Goal: Task Accomplishment & Management: Manage account settings

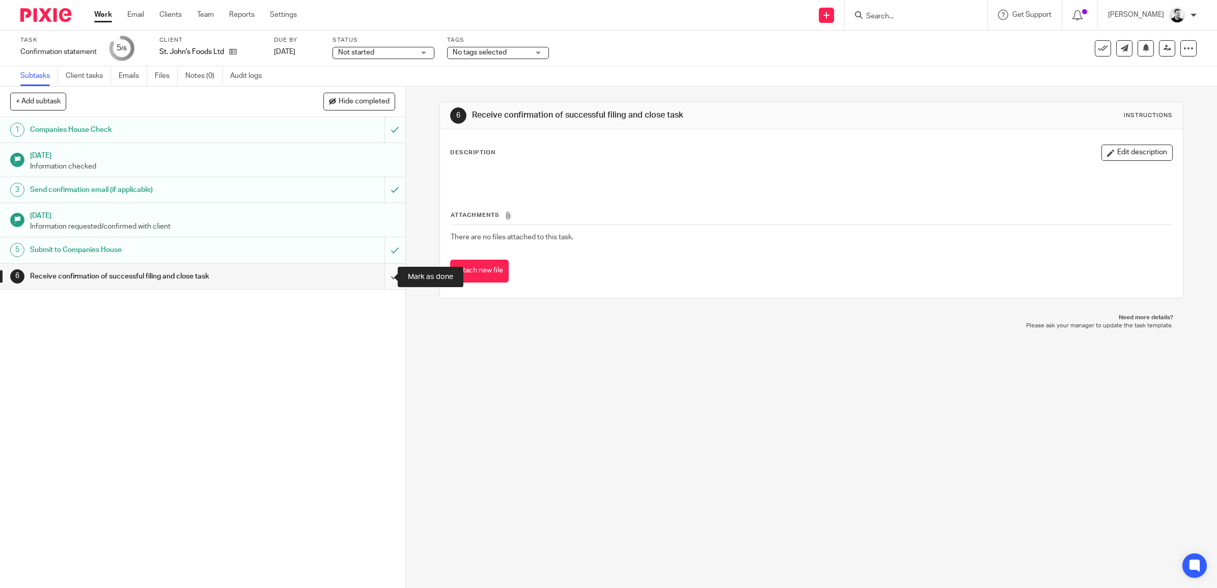
click at [381, 271] on input "submit" at bounding box center [202, 276] width 405 height 25
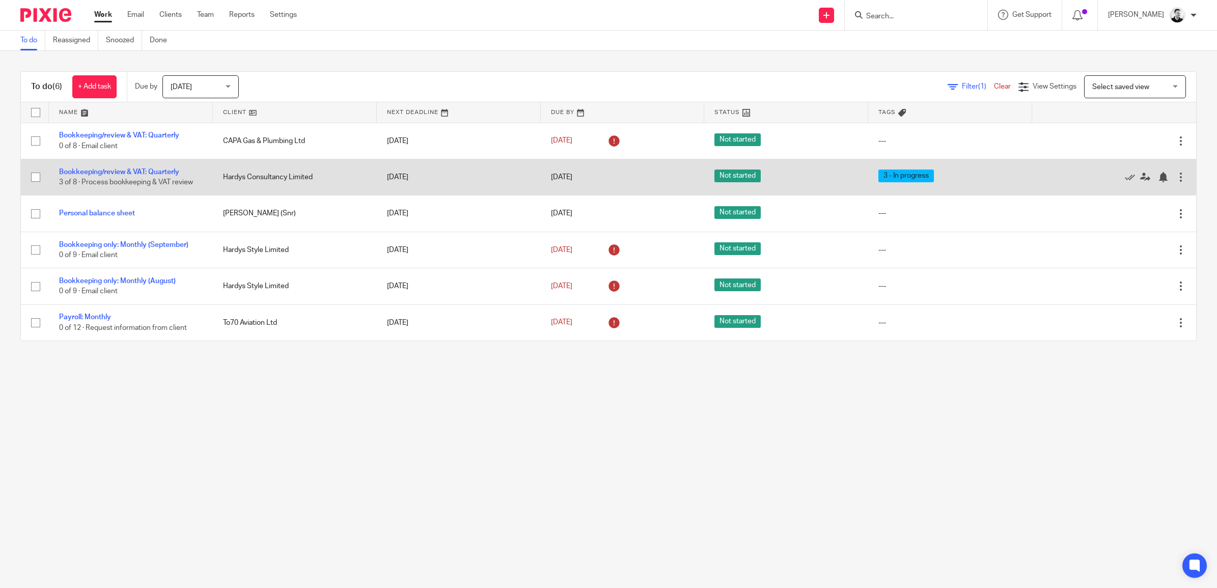
click at [156, 167] on td "Bookkeeping/review & VAT: Quarterly 3 of 8 · Process bookkeeping & VAT review" at bounding box center [131, 177] width 164 height 36
click at [159, 170] on link "Bookkeeping/review & VAT: Quarterly" at bounding box center [119, 172] width 120 height 7
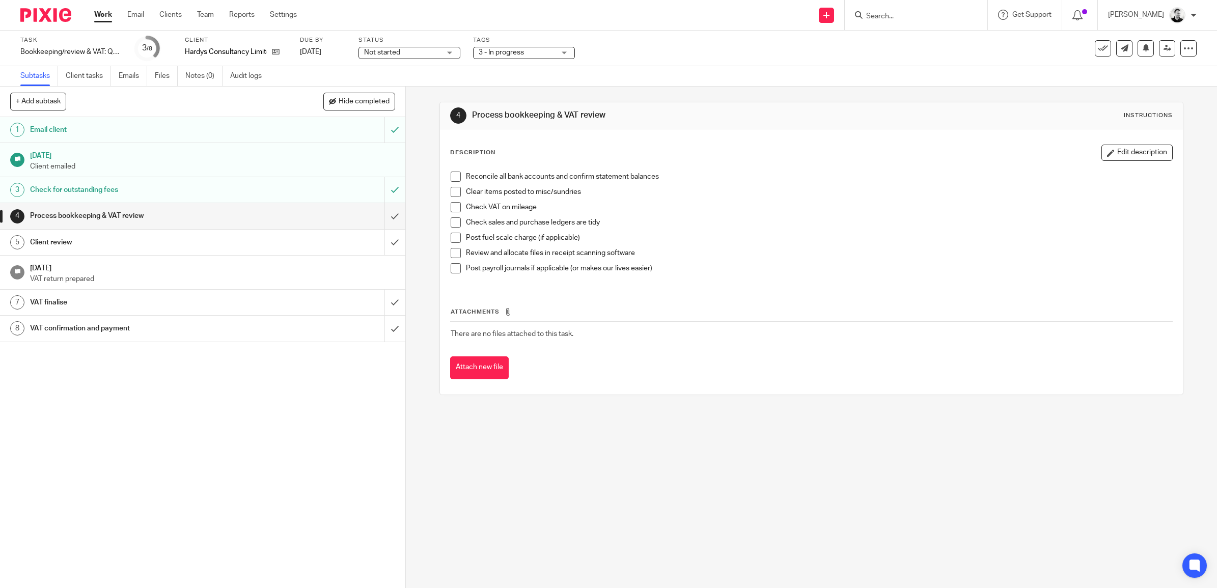
click at [536, 57] on span "3 - In progress" at bounding box center [517, 52] width 76 height 11
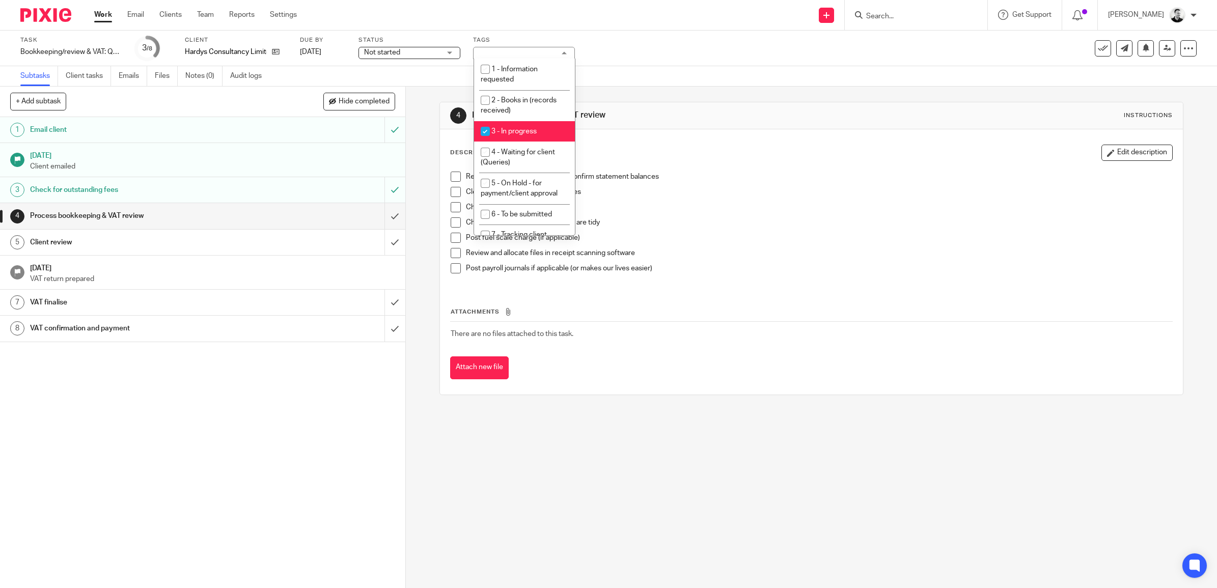
click at [524, 123] on li "3 - In progress" at bounding box center [524, 131] width 101 height 21
checkbox input "false"
click at [525, 149] on span "4 - Waiting for client (Queries)" at bounding box center [518, 158] width 74 height 18
checkbox input "true"
drag, startPoint x: 629, startPoint y: 100, endPoint x: 632, endPoint y: 87, distance: 13.6
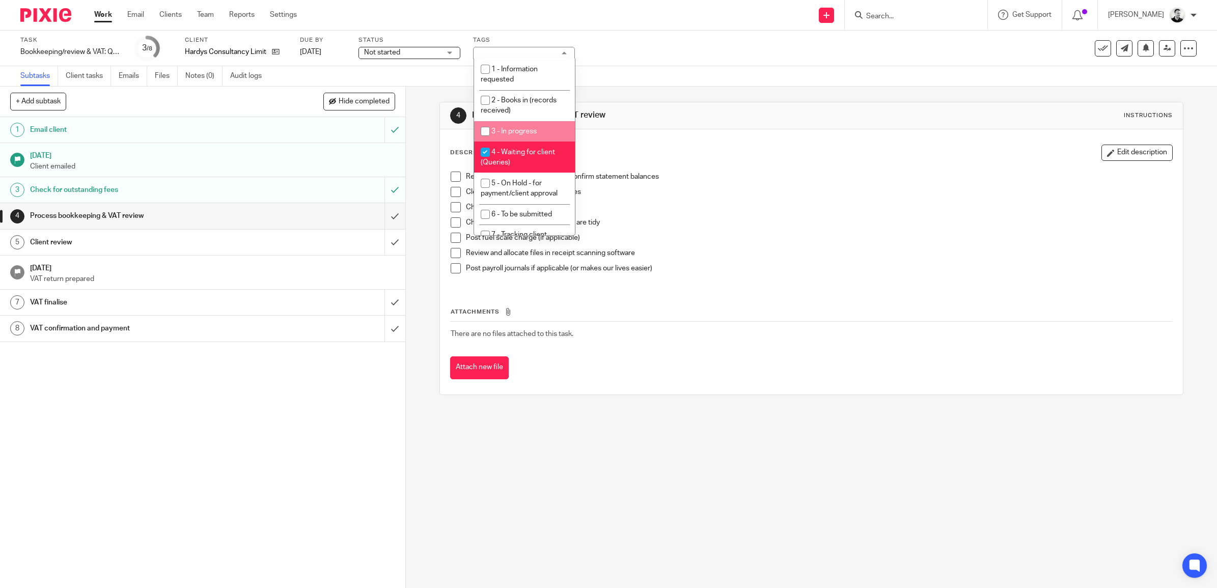
click at [629, 99] on div "4 Process bookkeeping & VAT review Instructions Description Edit description Re…" at bounding box center [811, 249] width 744 height 324
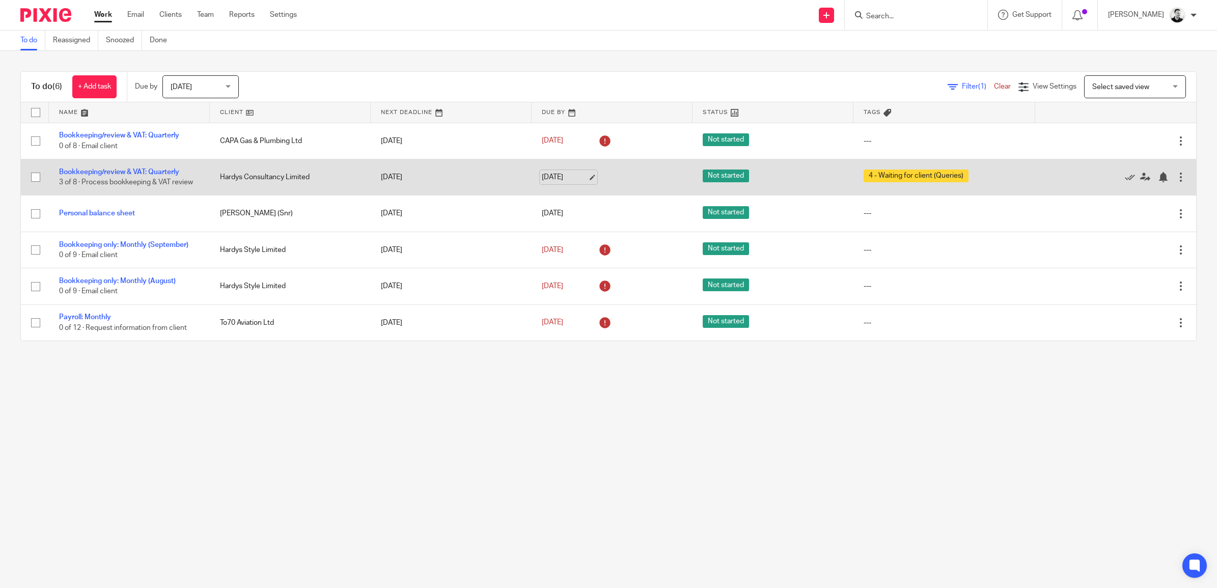
click at [555, 176] on link "[DATE]" at bounding box center [565, 177] width 46 height 11
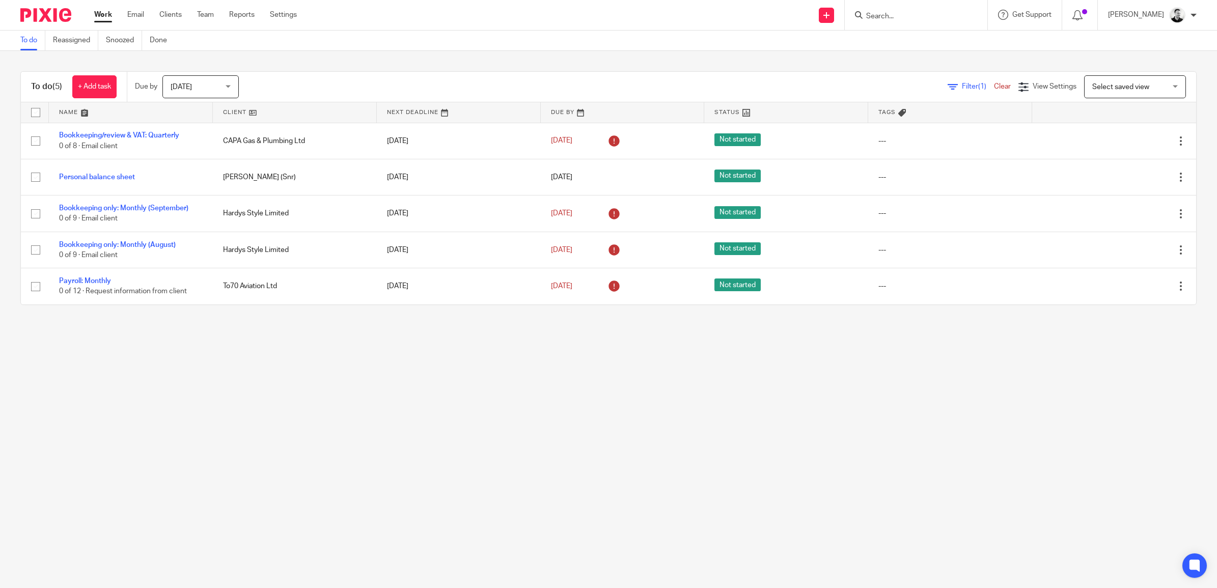
click at [905, 18] on input "Search" at bounding box center [911, 16] width 92 height 9
type input "p32"
click at [922, 44] on link at bounding box center [969, 48] width 212 height 32
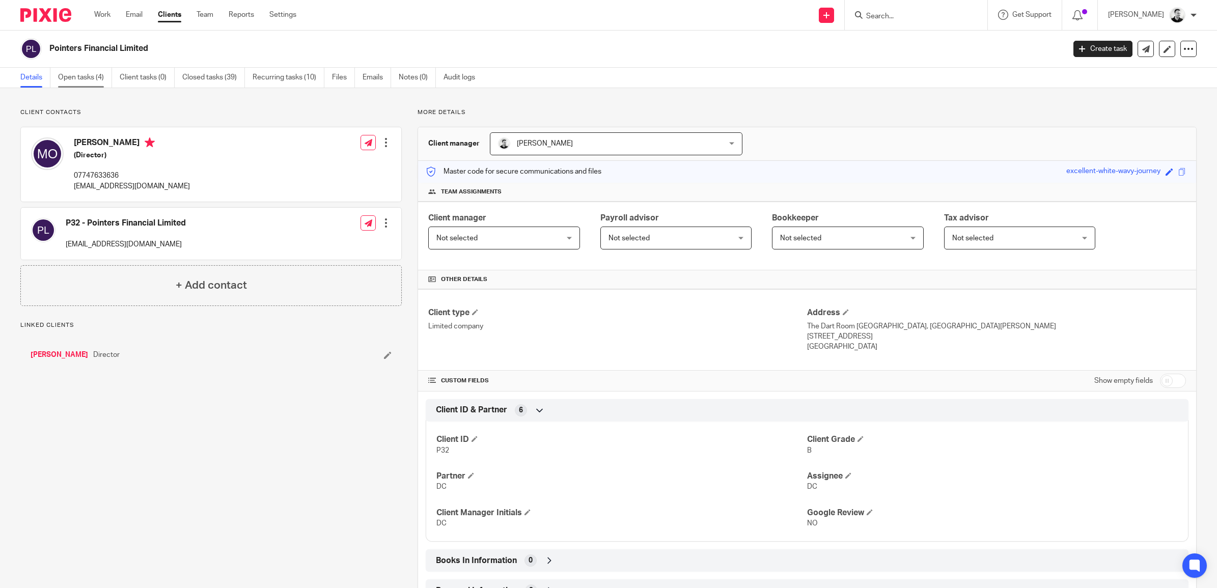
click at [69, 69] on link "Open tasks (4)" at bounding box center [85, 78] width 54 height 20
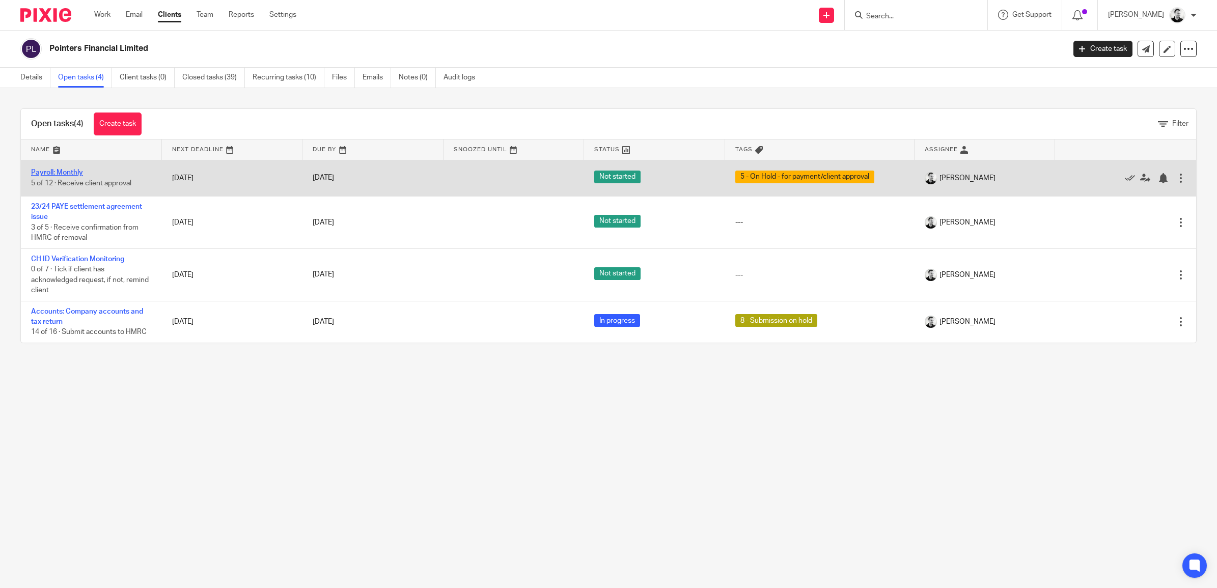
click at [65, 169] on link "Payroll: Monthly" at bounding box center [57, 172] width 52 height 7
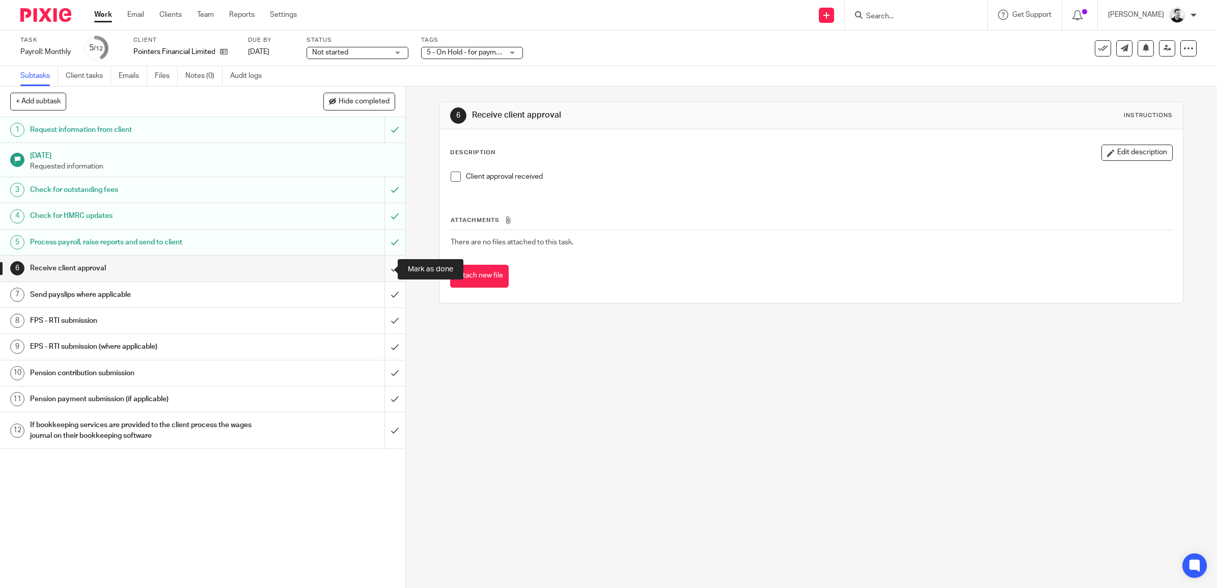
click at [382, 262] on input "submit" at bounding box center [202, 268] width 405 height 25
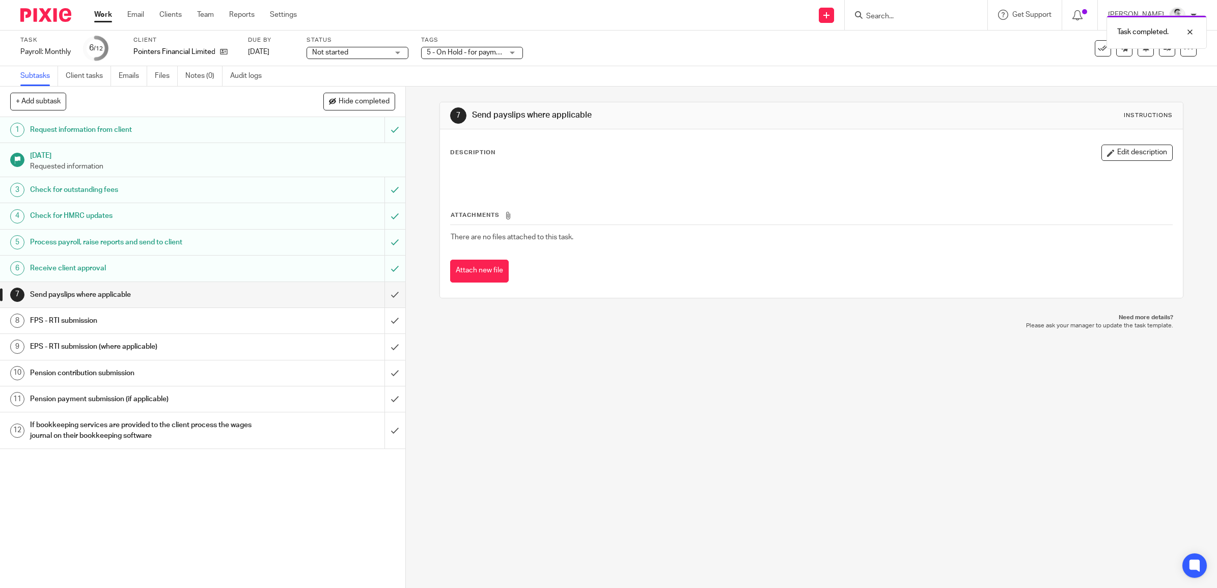
click at [504, 59] on div "Tags 5 - On Hold - for payment/client approval 1 - Information requested 2 - Bo…" at bounding box center [472, 48] width 102 height 24
click at [498, 55] on span "5 - On Hold - for payment/client approval" at bounding box center [465, 52] width 76 height 11
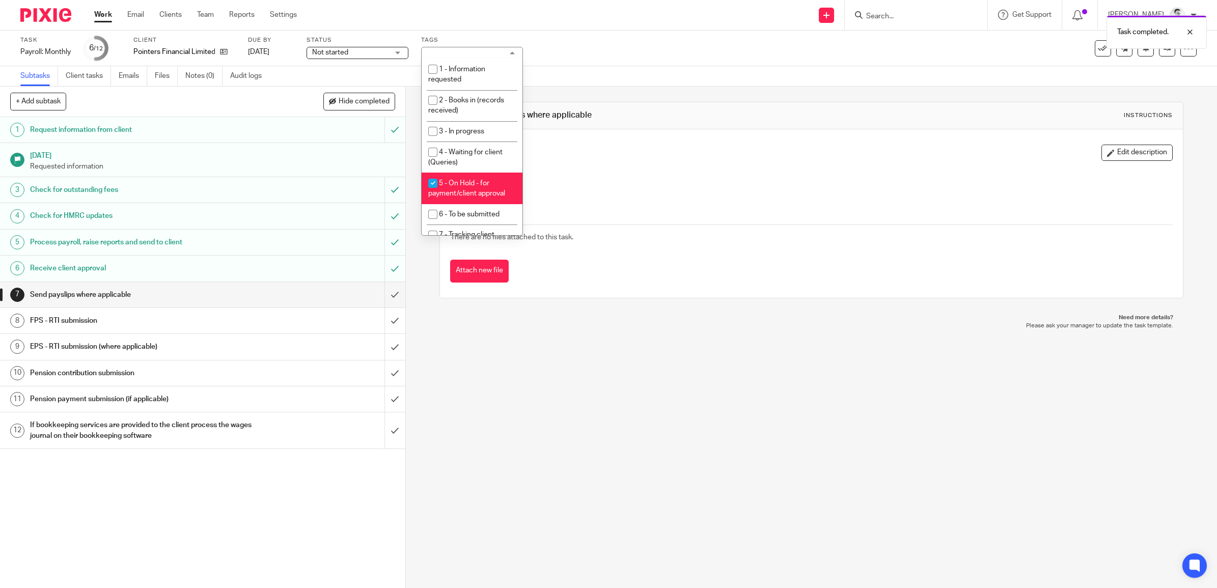
click at [452, 185] on li "5 - On Hold - for payment/client approval" at bounding box center [472, 188] width 101 height 31
checkbox input "false"
click at [455, 199] on span "8 - Submission on hold" at bounding box center [475, 202] width 72 height 7
checkbox input "true"
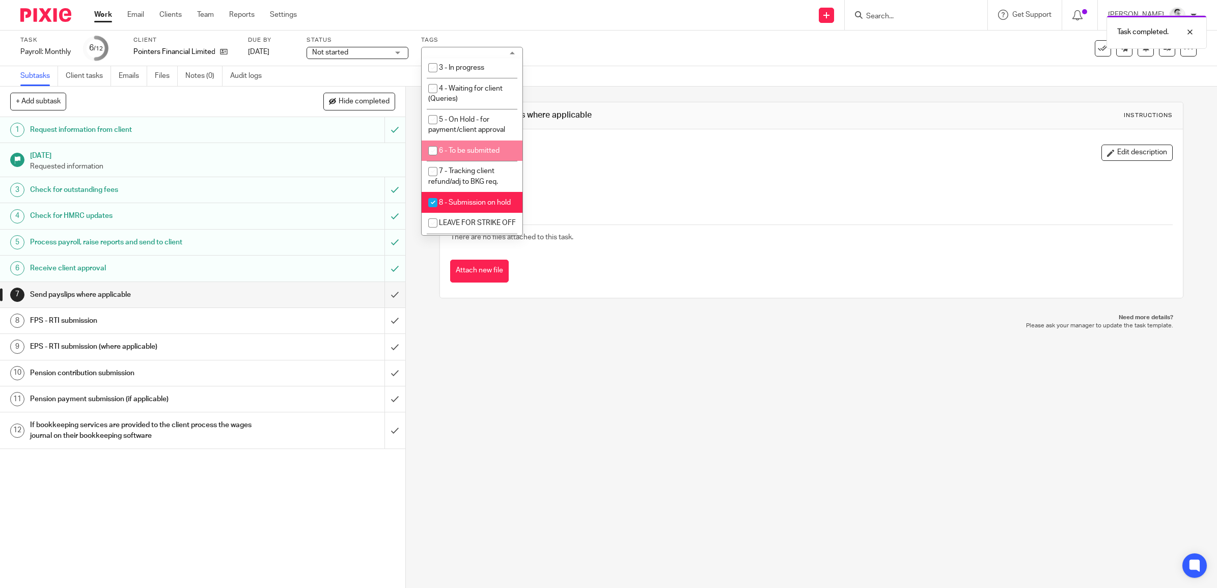
click at [581, 57] on div "Task Payroll: Monthly Save Payroll: Monthly 6 /12 Client Pointers Financial Lim…" at bounding box center [510, 48] width 980 height 24
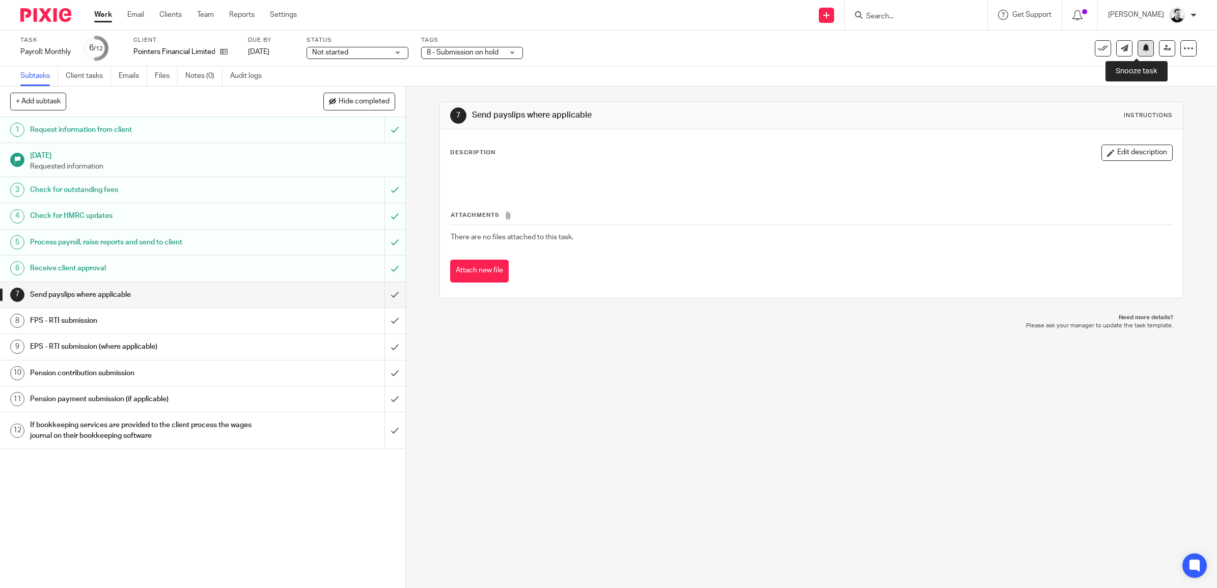
click at [1142, 49] on icon at bounding box center [1146, 48] width 8 height 8
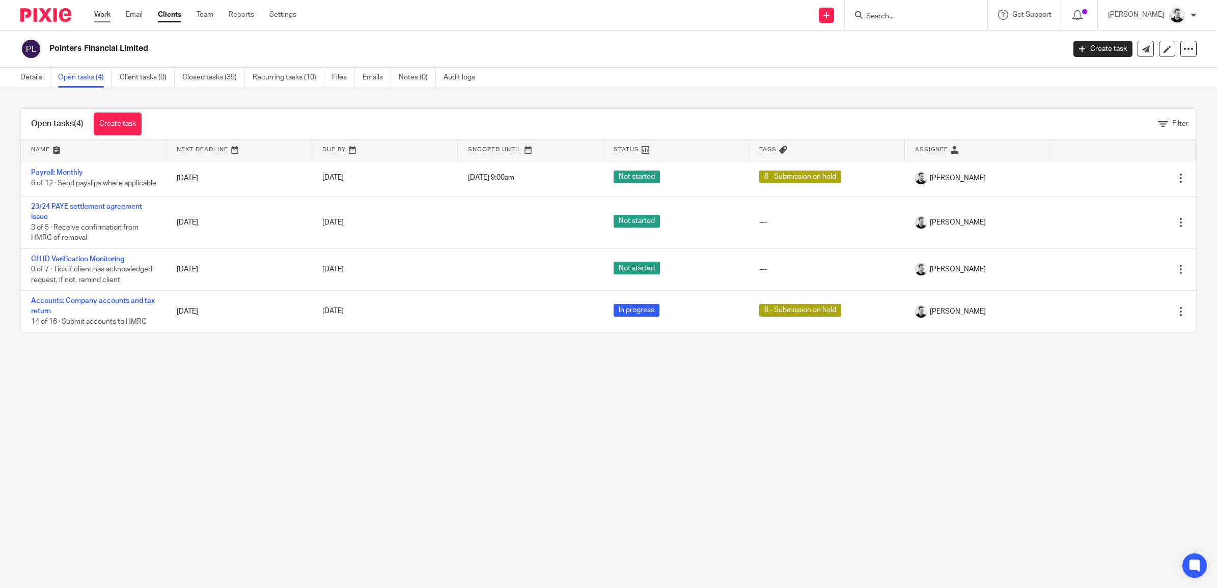
click at [99, 13] on link "Work" at bounding box center [102, 15] width 16 height 10
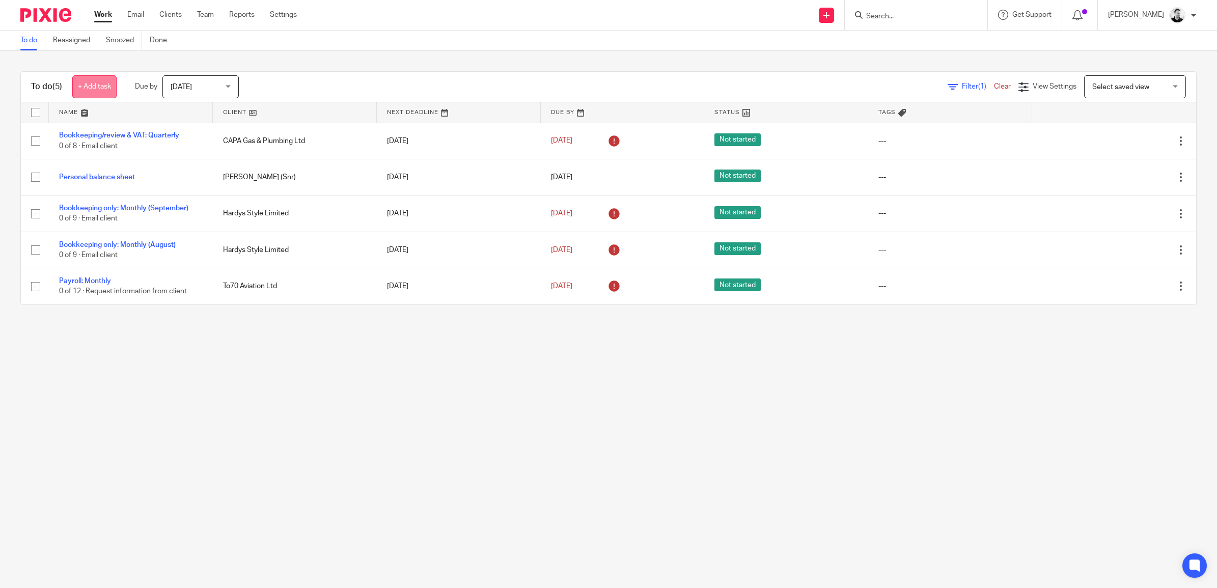
click at [91, 86] on link "+ Add task" at bounding box center [94, 86] width 44 height 23
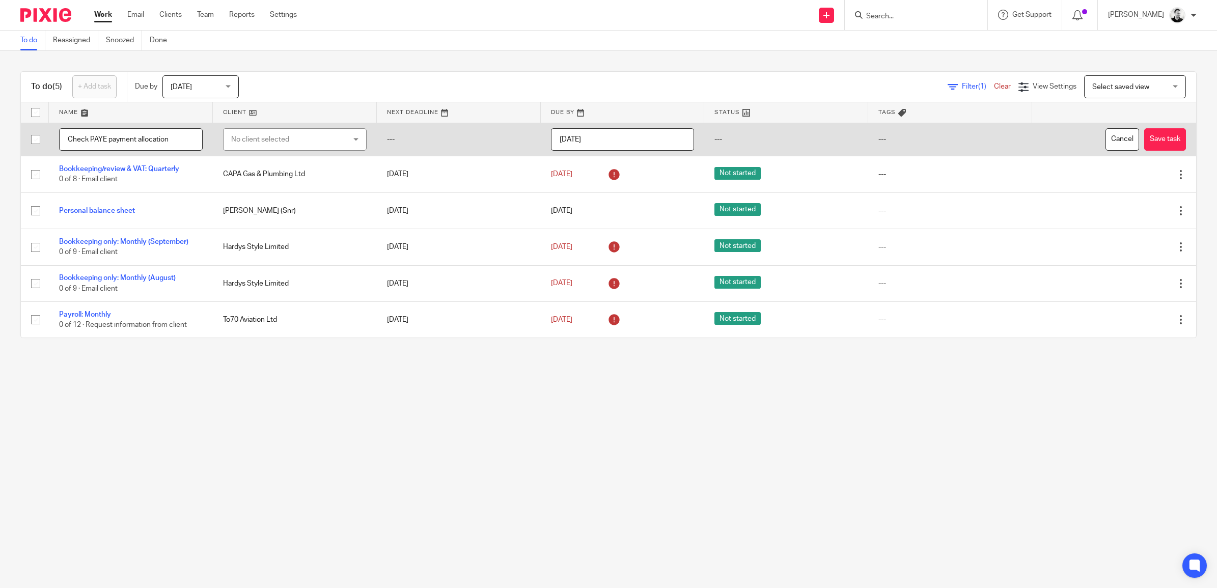
type input "Check PAYE payment allocation"
click at [232, 137] on div "No client selected" at bounding box center [285, 139] width 108 height 21
type input "nsc"
click at [294, 188] on span "NSC Pro Consultancy Ltd" at bounding box center [268, 190] width 81 height 7
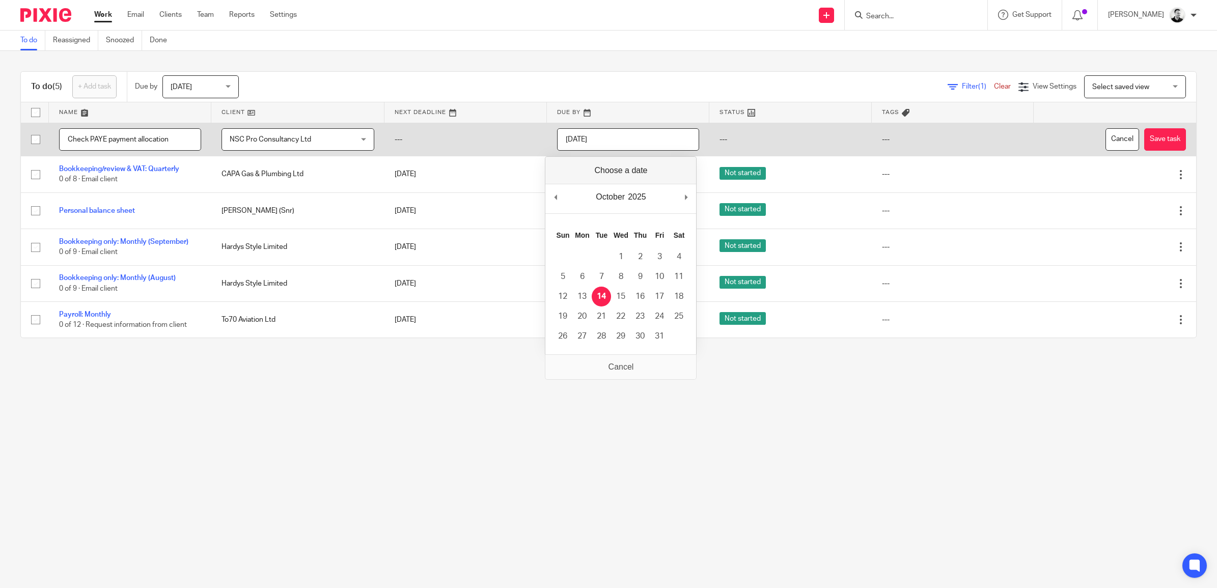
click at [620, 145] on input "[DATE]" at bounding box center [628, 139] width 142 height 23
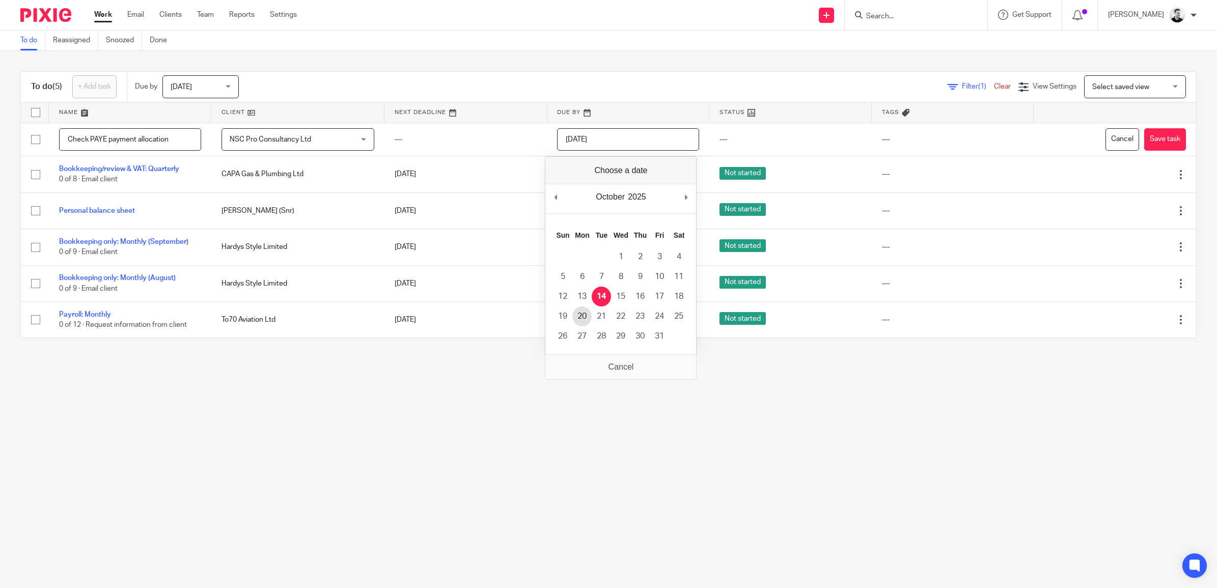
type input "2025-10-20"
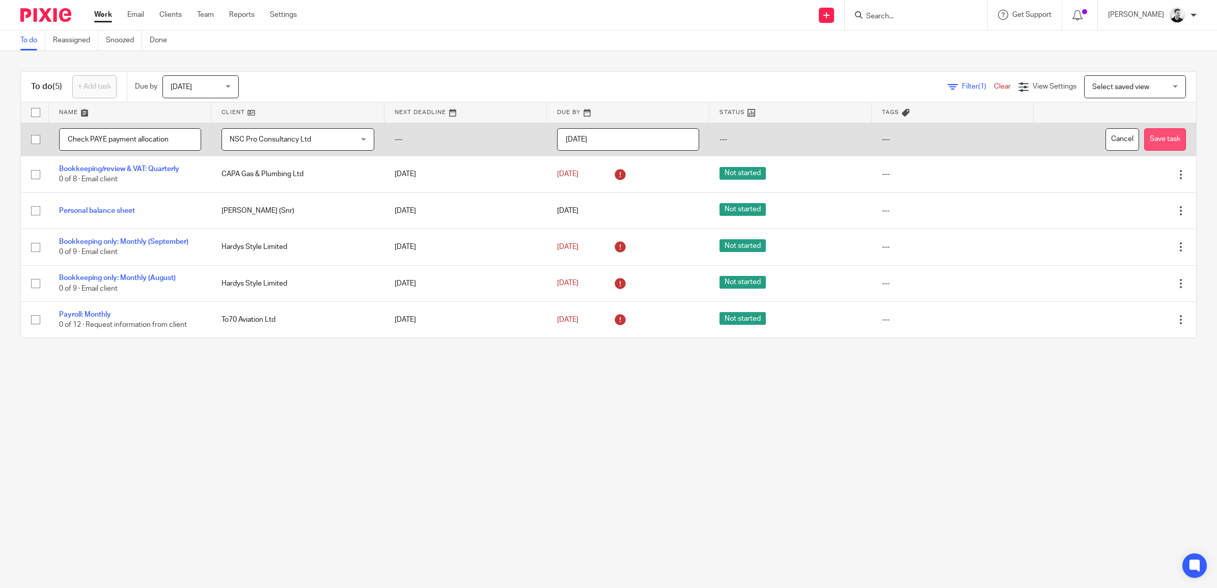
click at [1158, 134] on button "Save task" at bounding box center [1165, 139] width 42 height 23
